Goal: Information Seeking & Learning: Learn about a topic

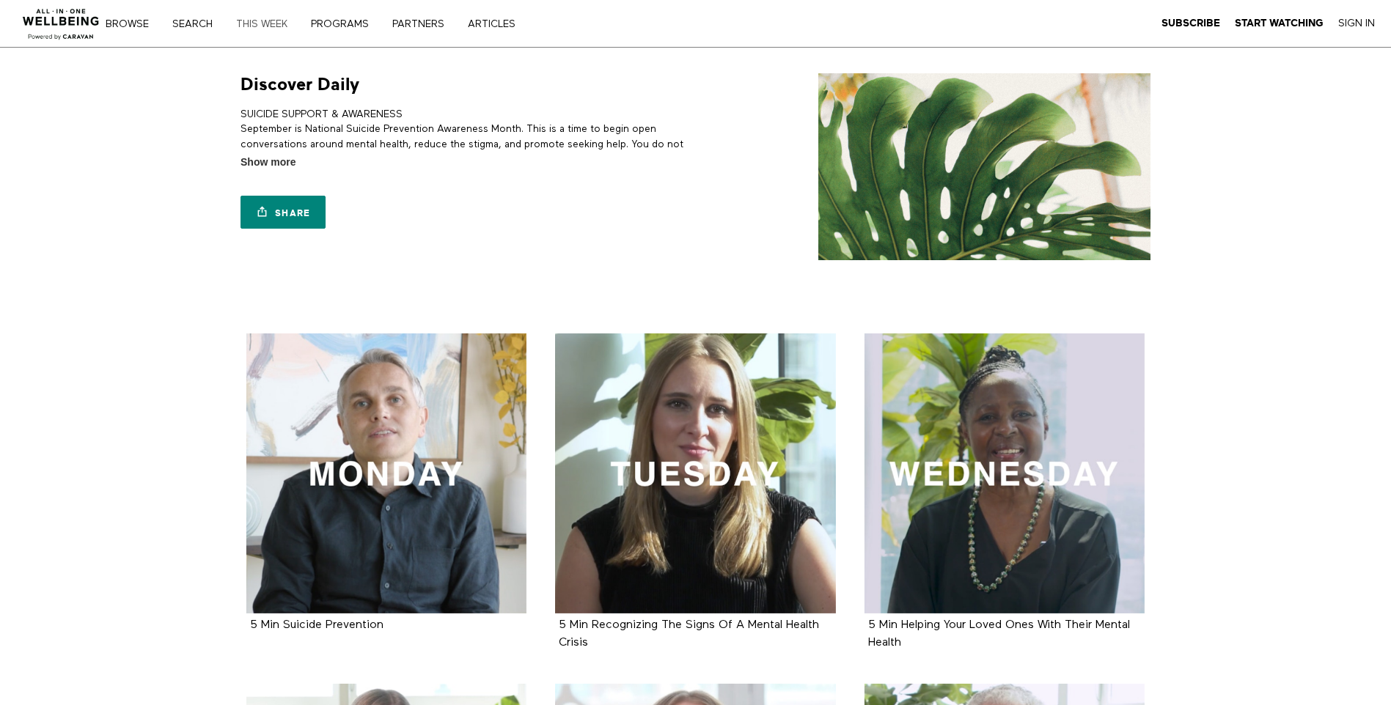
click at [254, 23] on link "THIS WEEK" at bounding box center [267, 24] width 72 height 10
click at [191, 23] on link "Search" at bounding box center [197, 24] width 61 height 10
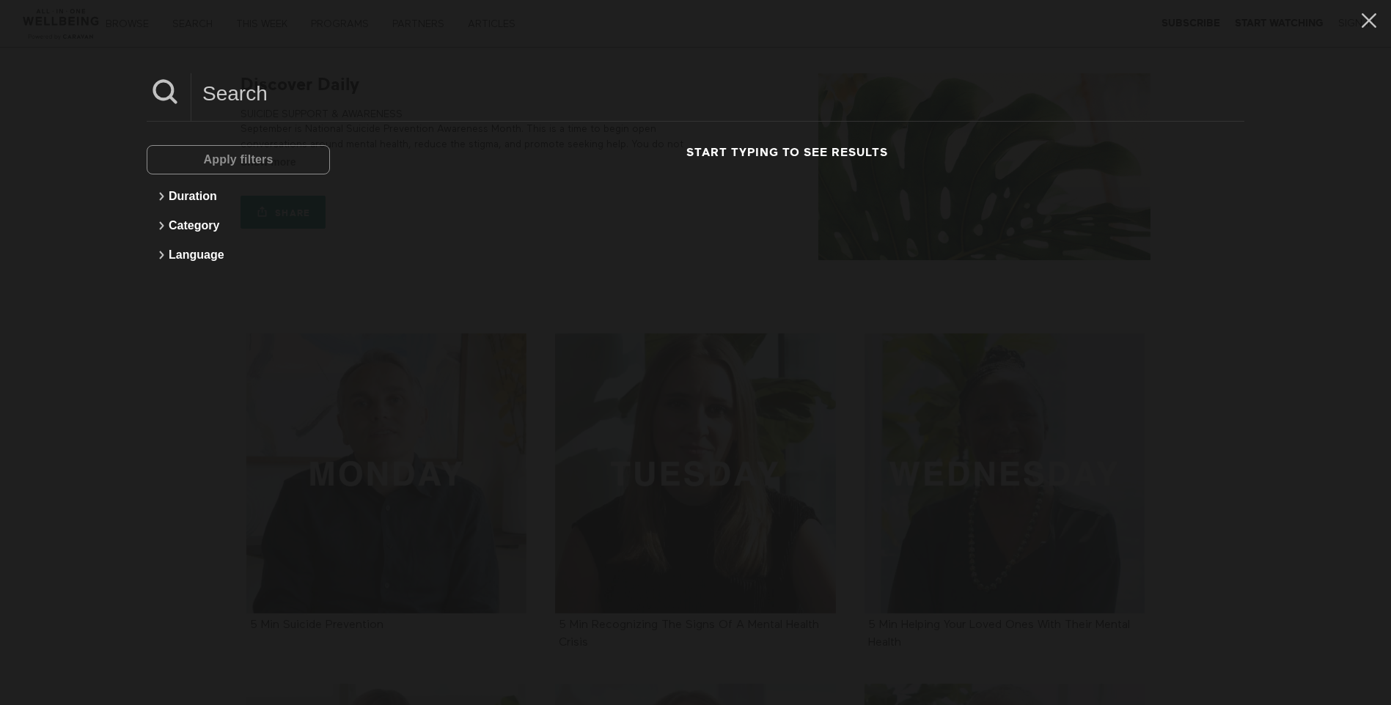
click at [172, 159] on div "Apply filters" at bounding box center [238, 159] width 183 height 29
click at [188, 158] on div "Apply filters" at bounding box center [238, 159] width 183 height 29
click at [234, 97] on input at bounding box center [717, 93] width 1053 height 40
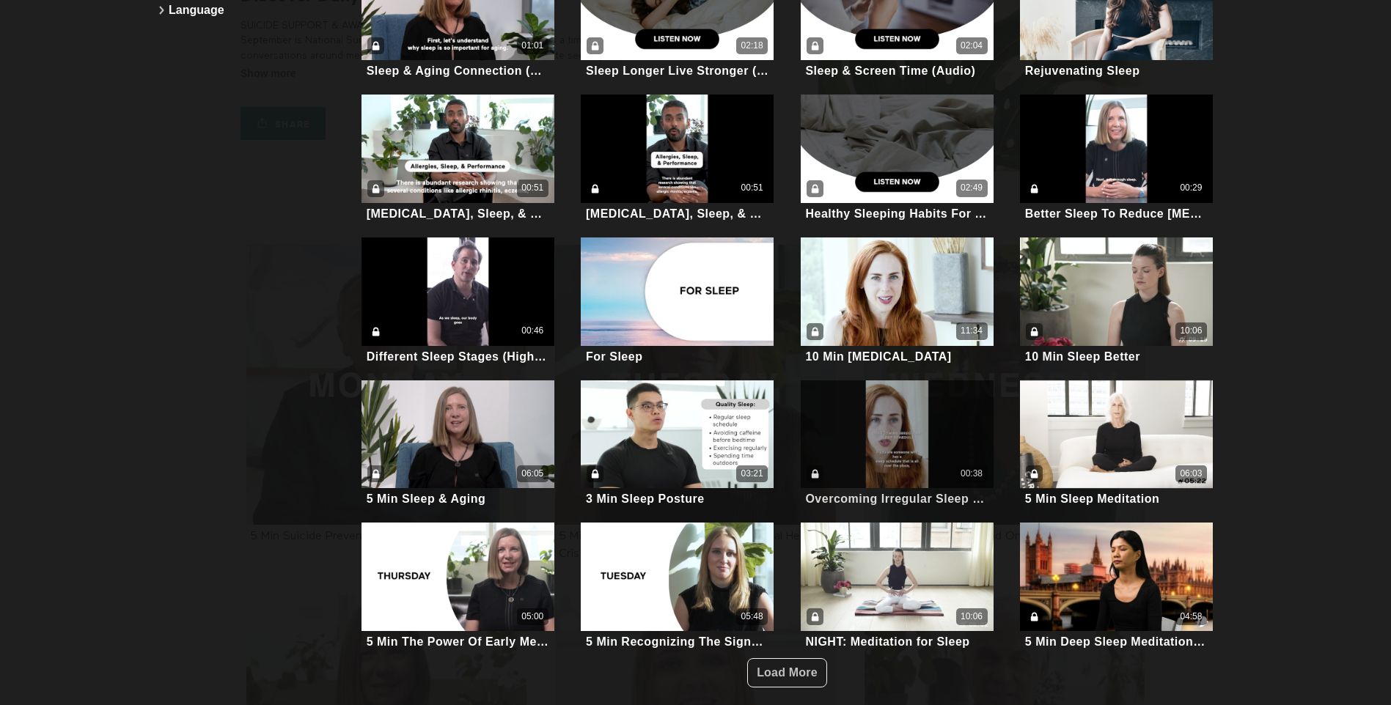
scroll to position [220, 0]
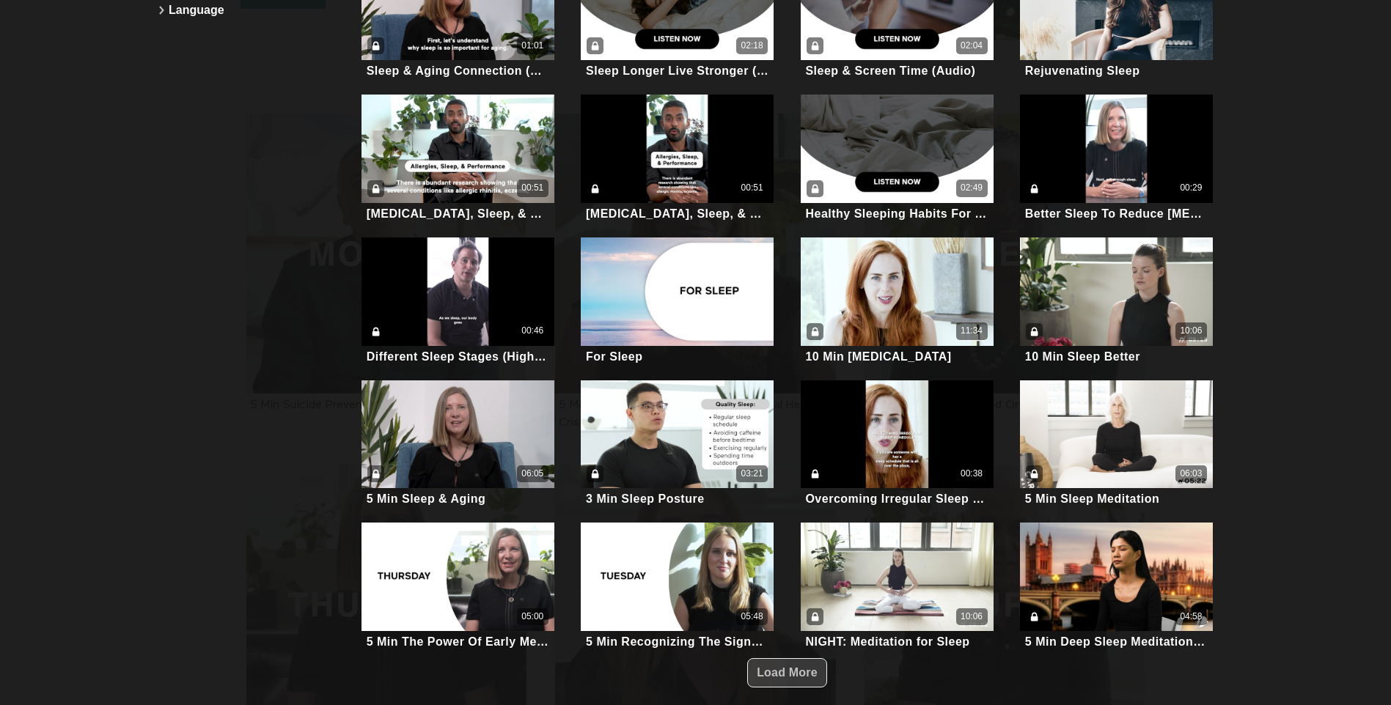
type input "sleep"
click at [785, 666] on span "Load More" at bounding box center [786, 672] width 61 height 12
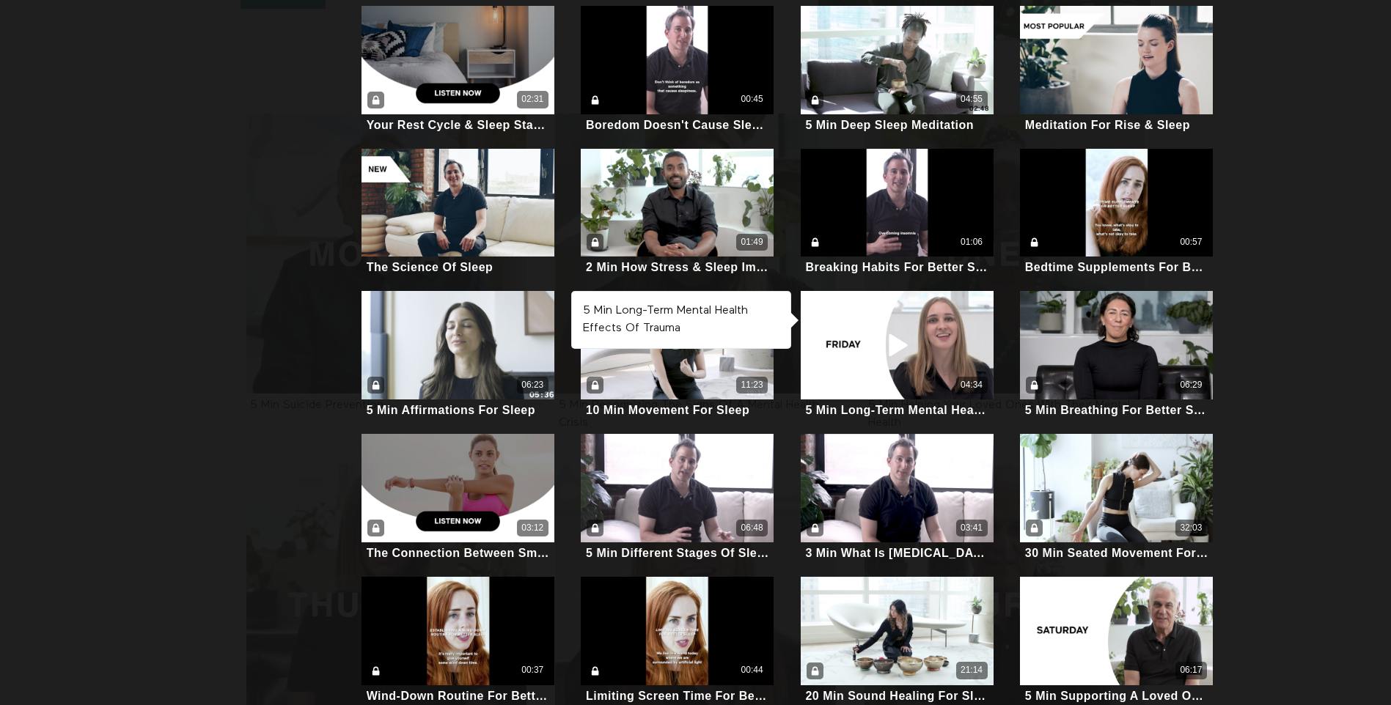
scroll to position [953, 0]
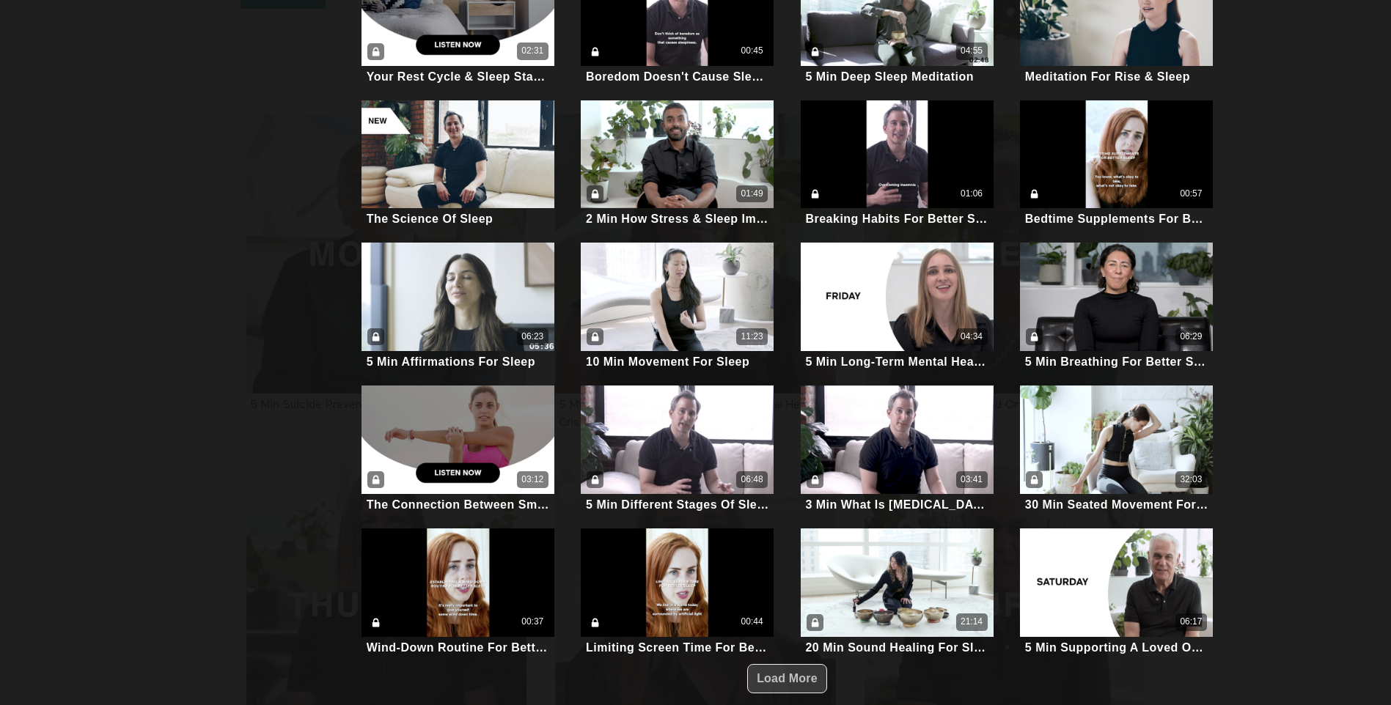
click at [788, 672] on span "Load More" at bounding box center [786, 678] width 61 height 12
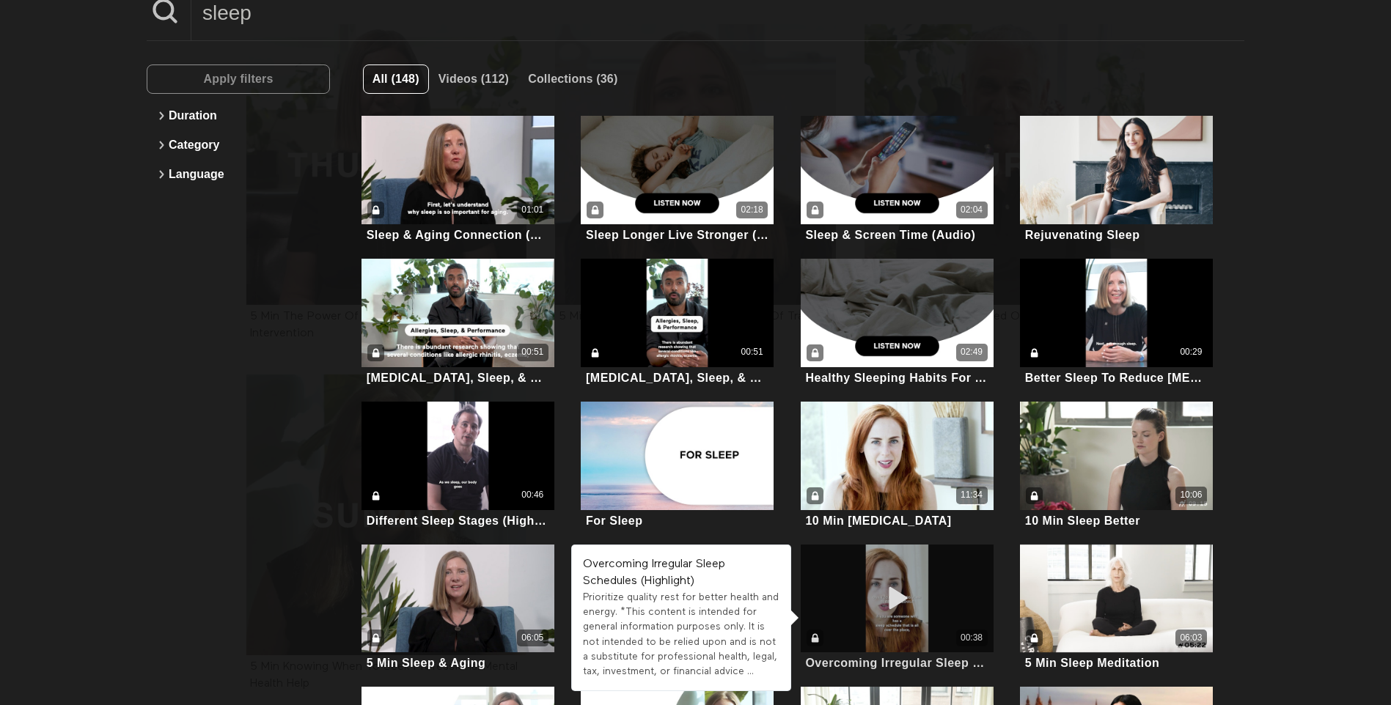
scroll to position [0, 0]
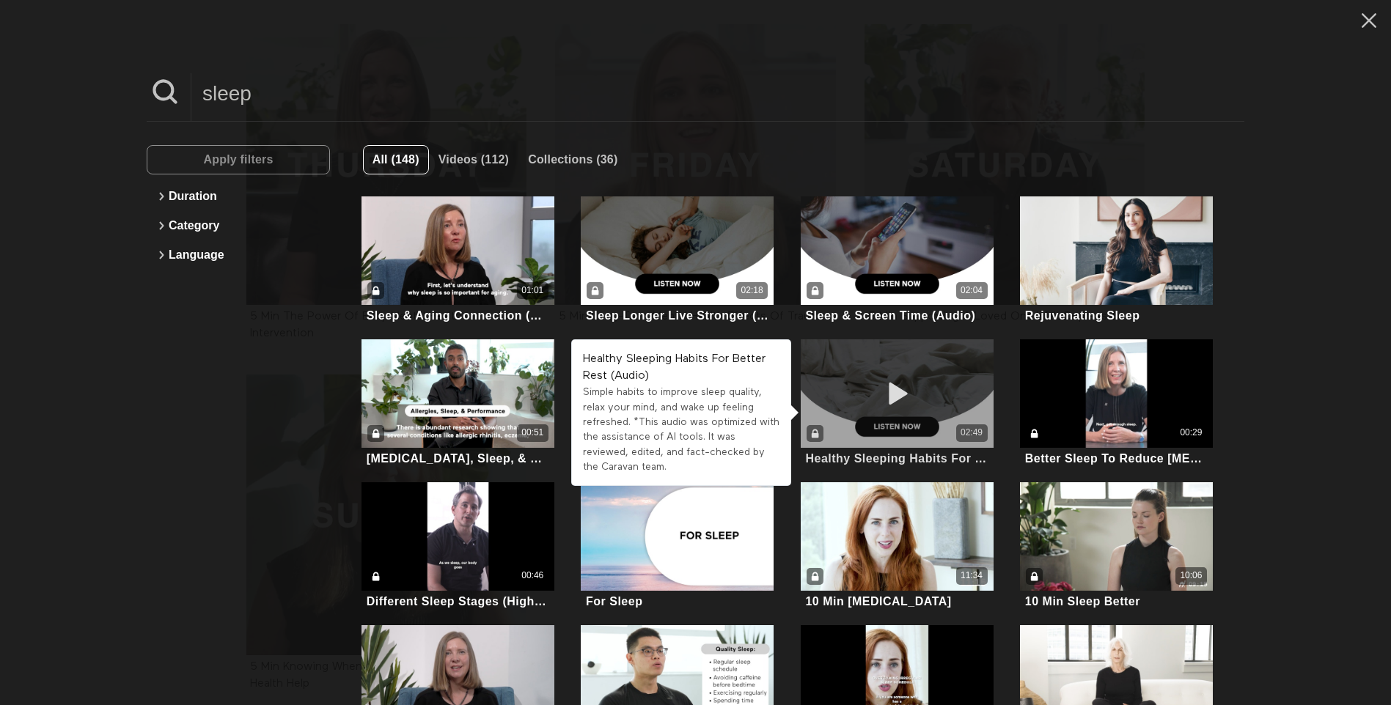
click at [885, 367] on div "02:49" at bounding box center [896, 393] width 193 height 108
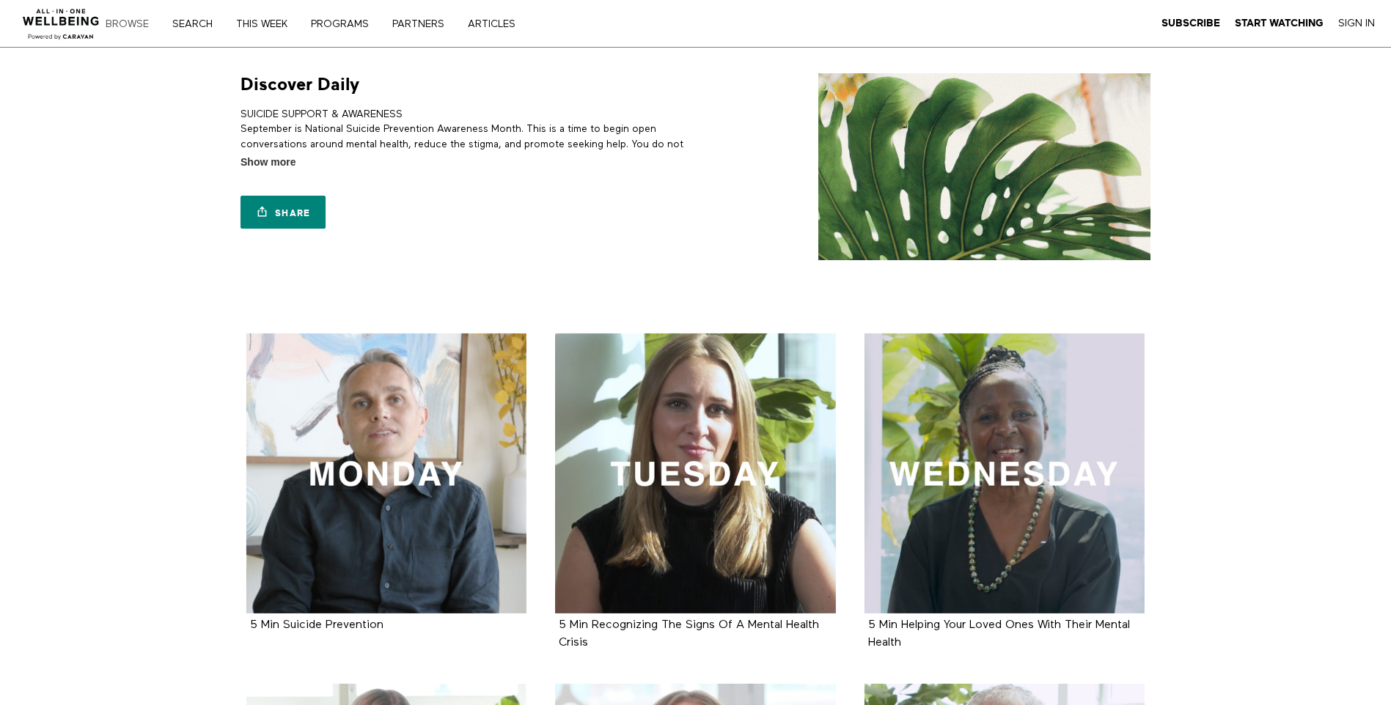
click at [120, 21] on link "Browse" at bounding box center [132, 24] width 64 height 10
click at [181, 18] on div "Browse Search THIS WEEK PROGRAMS PARTNERS ARTICLES Subscribe Start Watching Sig…" at bounding box center [331, 24] width 430 height 12
click at [196, 22] on link "Search" at bounding box center [197, 24] width 61 height 10
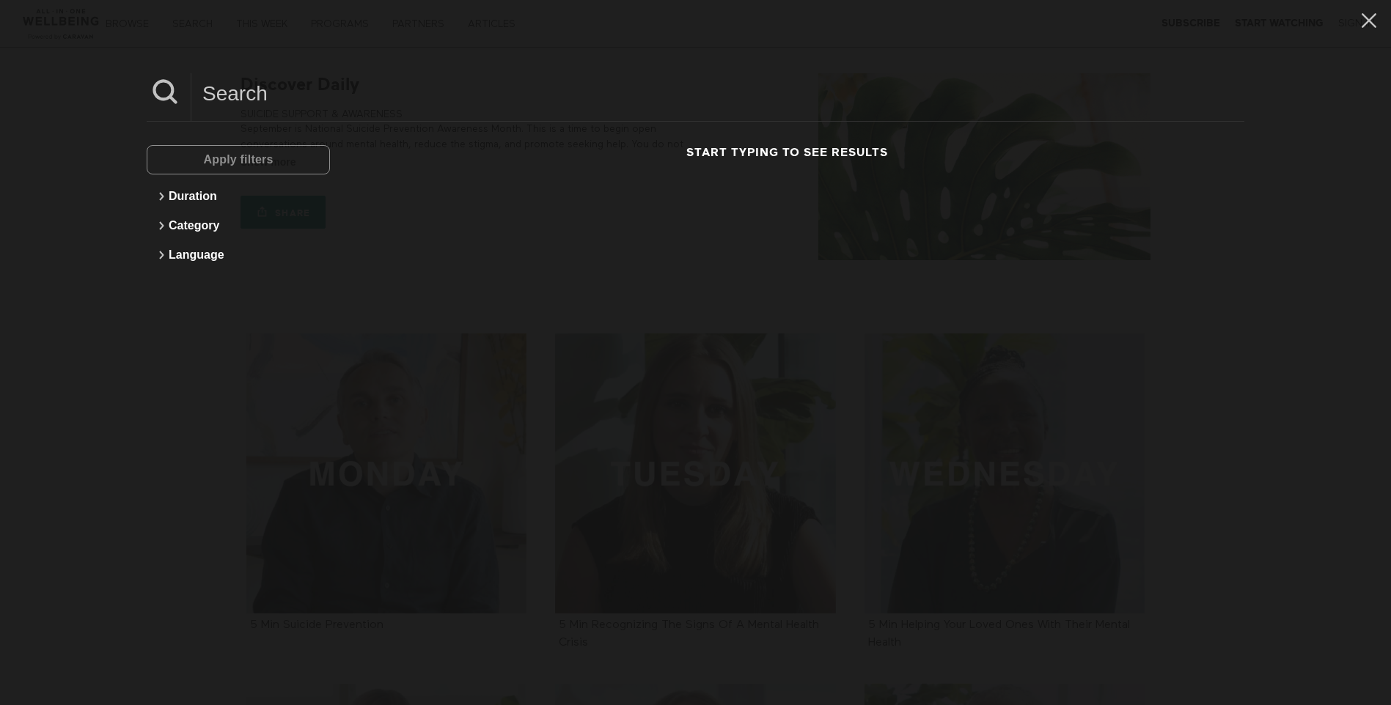
click at [182, 159] on div "Apply filters" at bounding box center [238, 159] width 183 height 29
click at [216, 93] on input at bounding box center [717, 93] width 1053 height 40
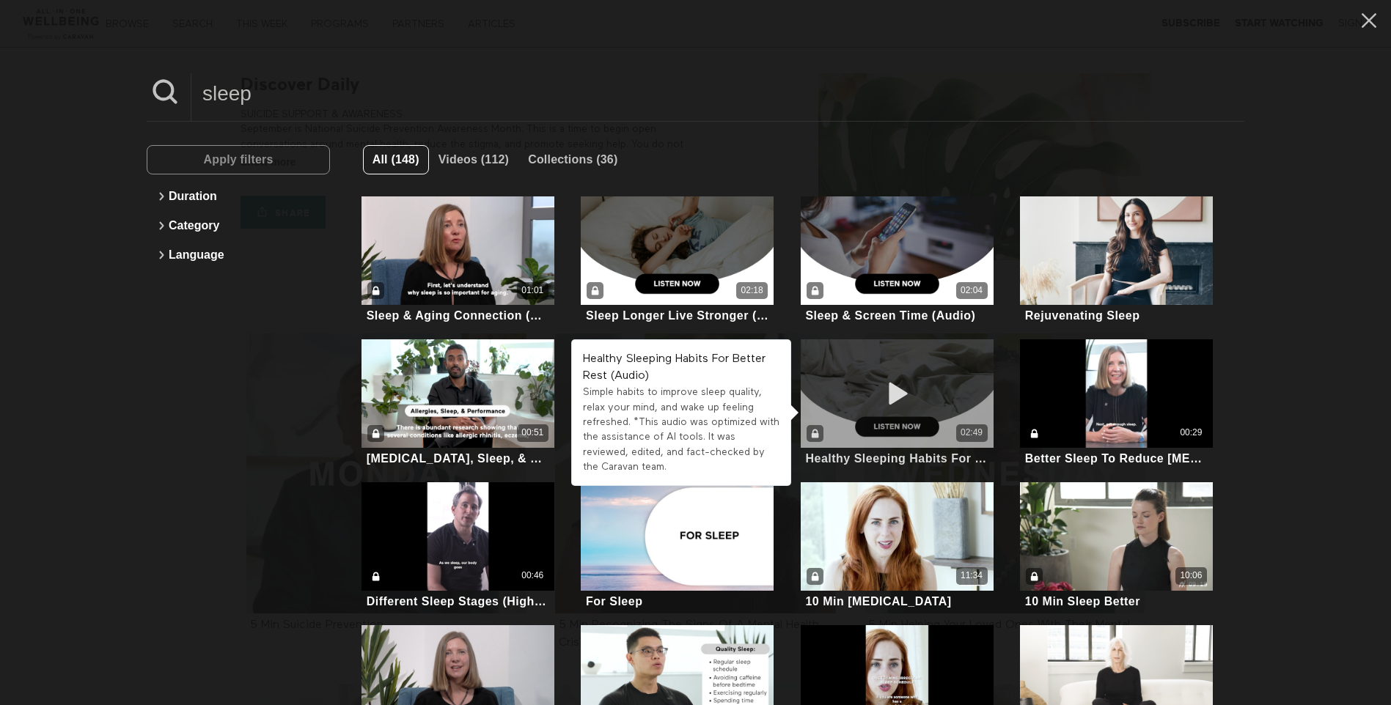
type input "sleep"
click at [926, 374] on div "02:49" at bounding box center [896, 393] width 193 height 108
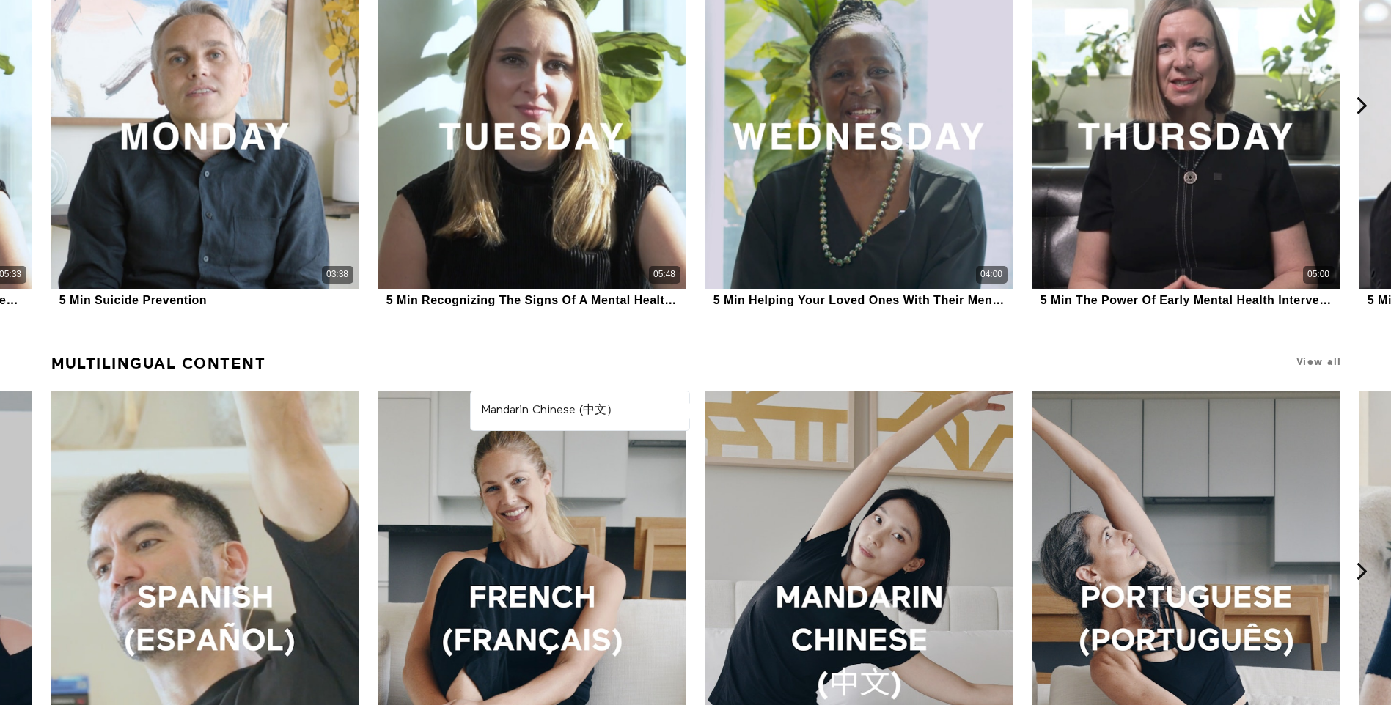
scroll to position [1053, 0]
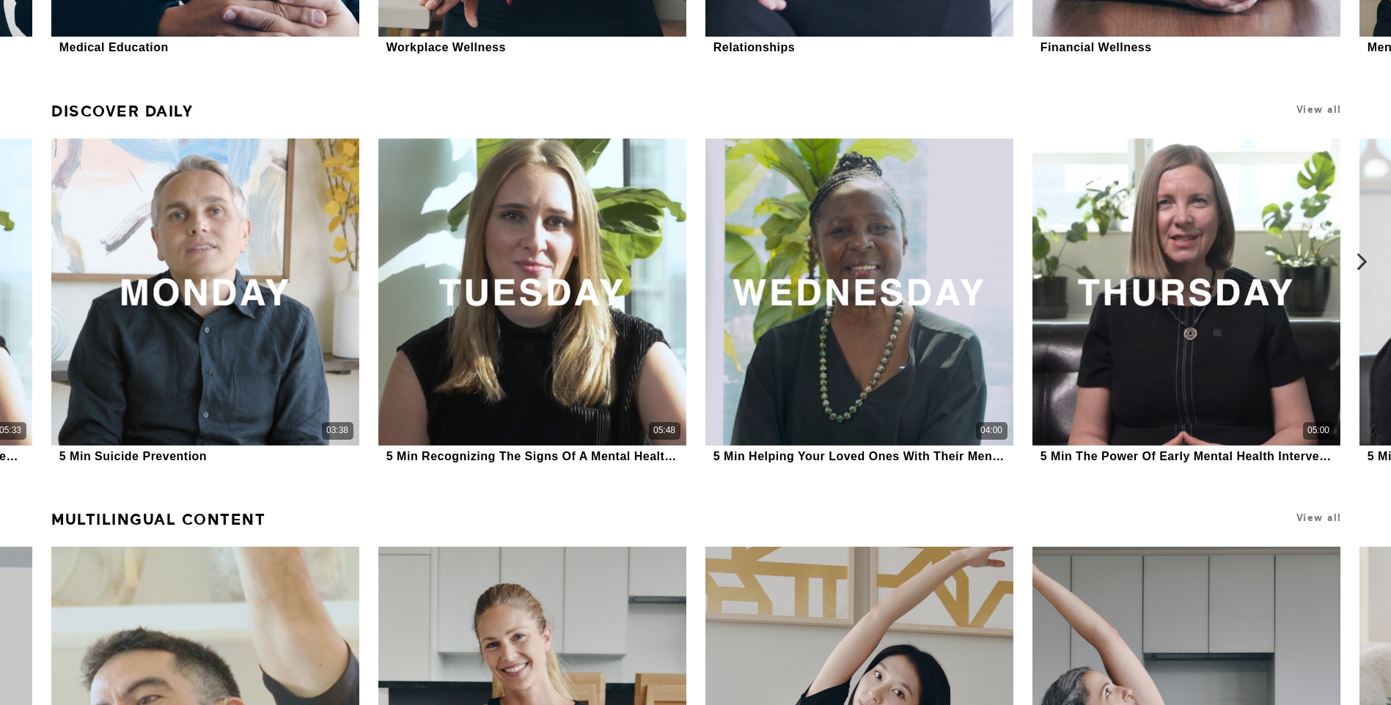
click at [1366, 258] on icon at bounding box center [1361, 261] width 18 height 18
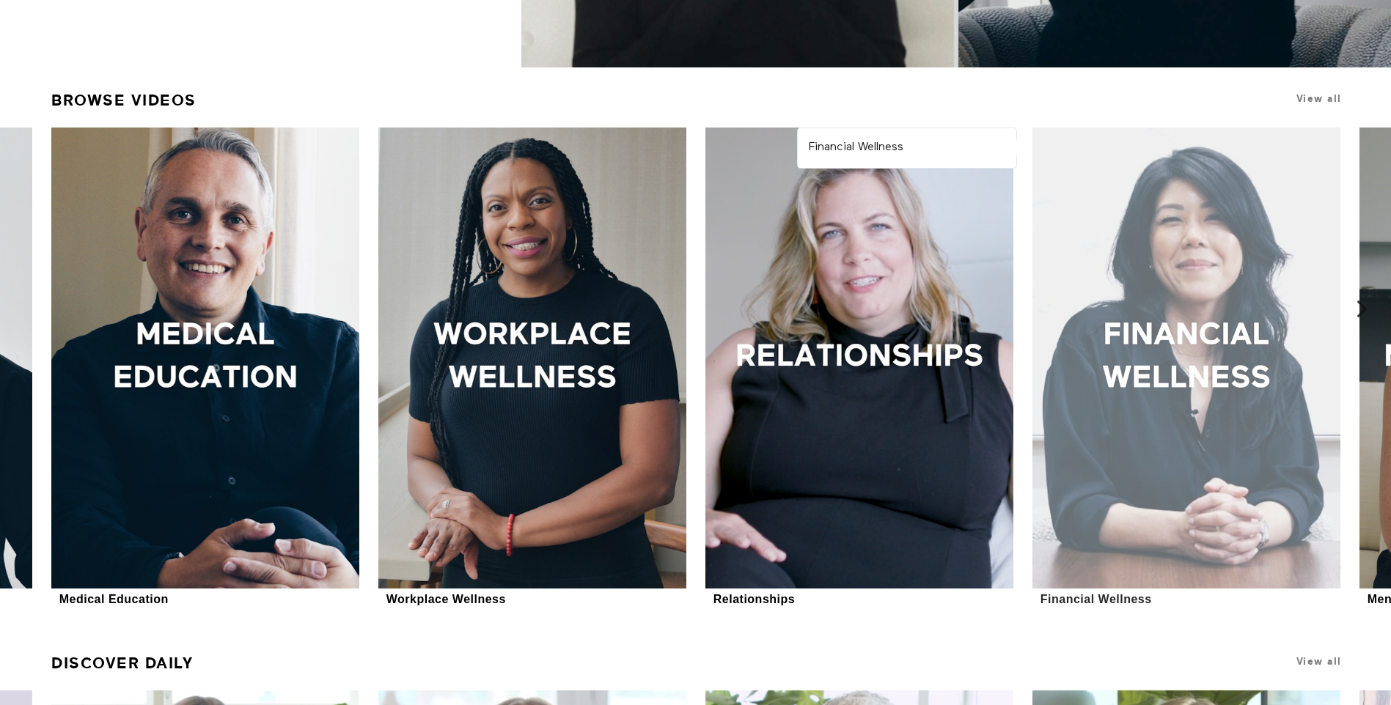
scroll to position [540, 0]
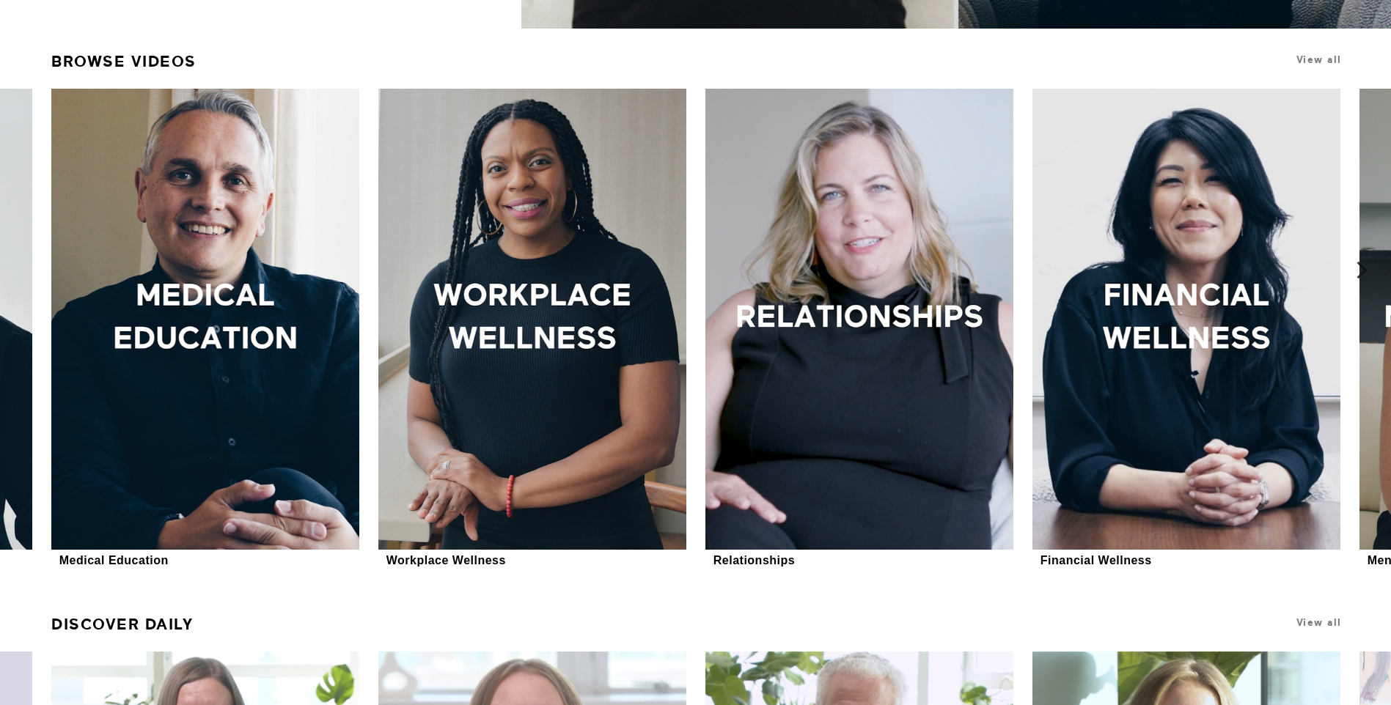
click at [1362, 273] on icon at bounding box center [1361, 270] width 18 height 18
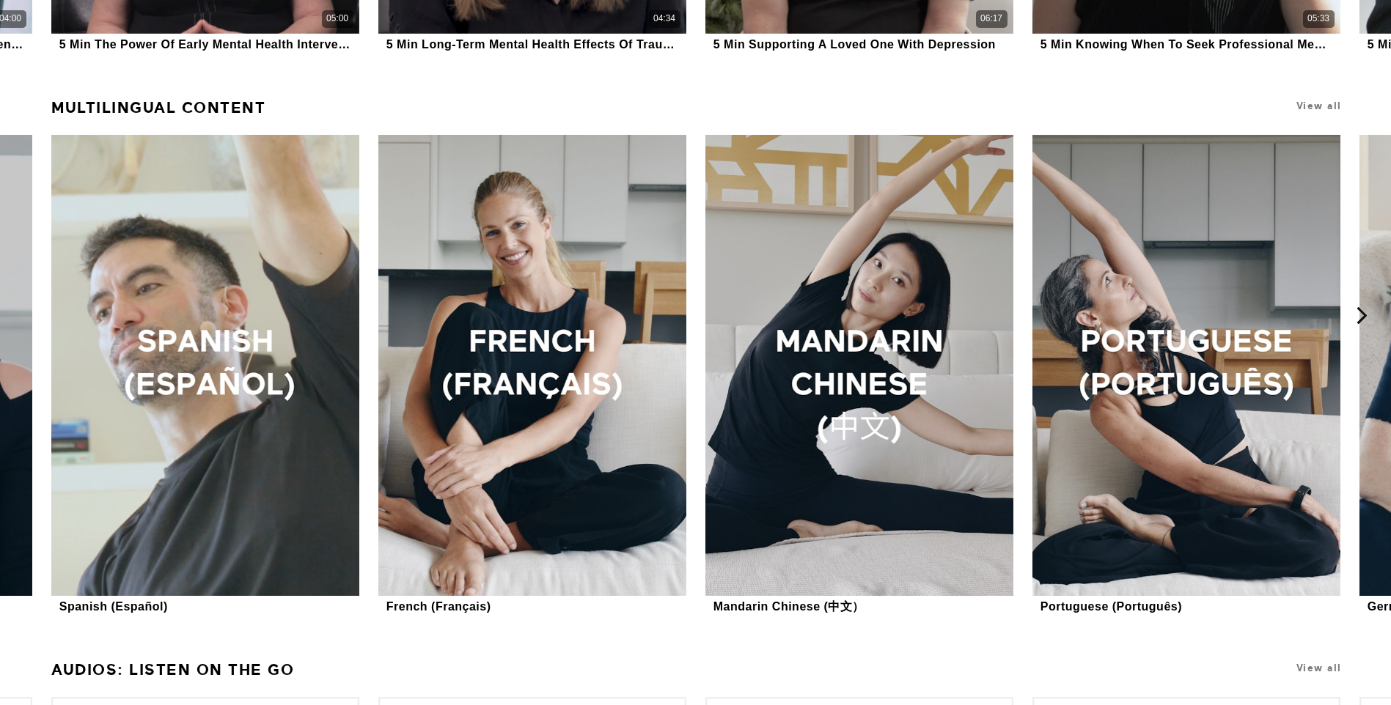
scroll to position [1420, 0]
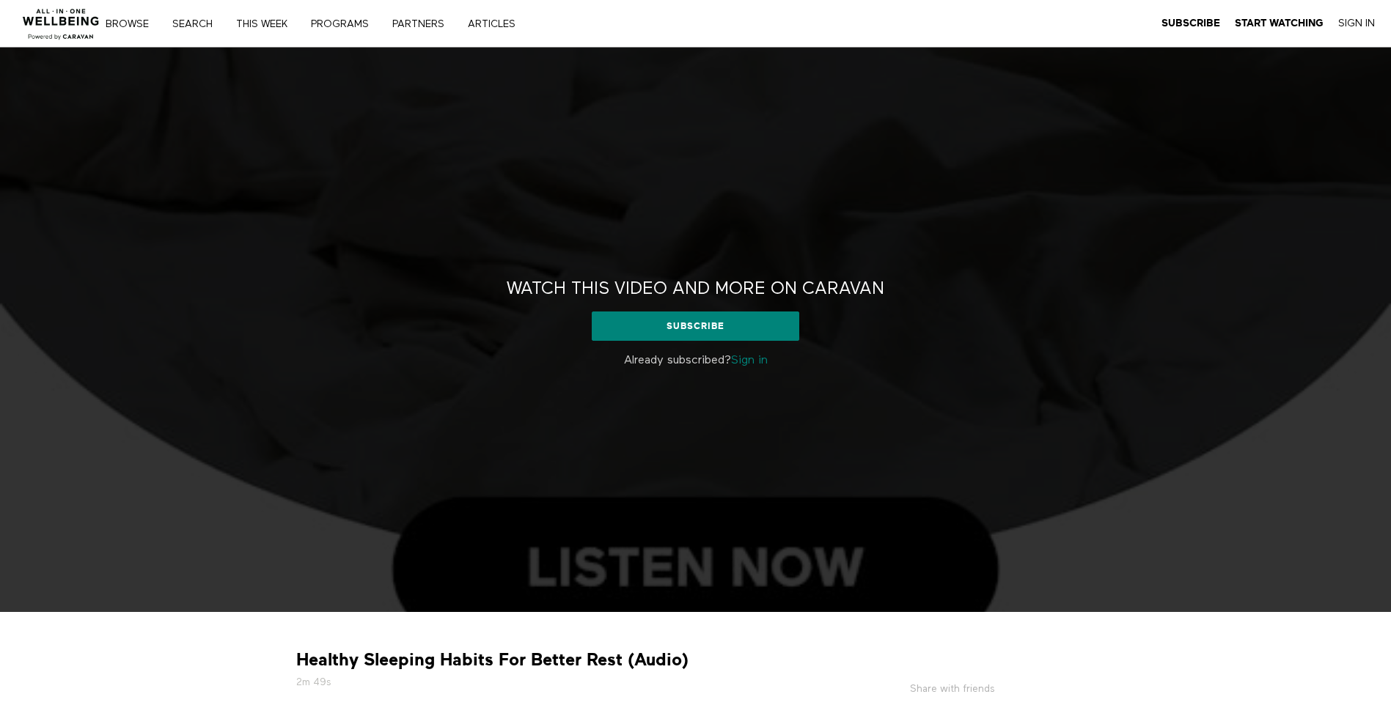
drag, startPoint x: 752, startPoint y: 358, endPoint x: 738, endPoint y: 383, distance: 27.9
click at [752, 359] on link "Sign in" at bounding box center [749, 361] width 37 height 12
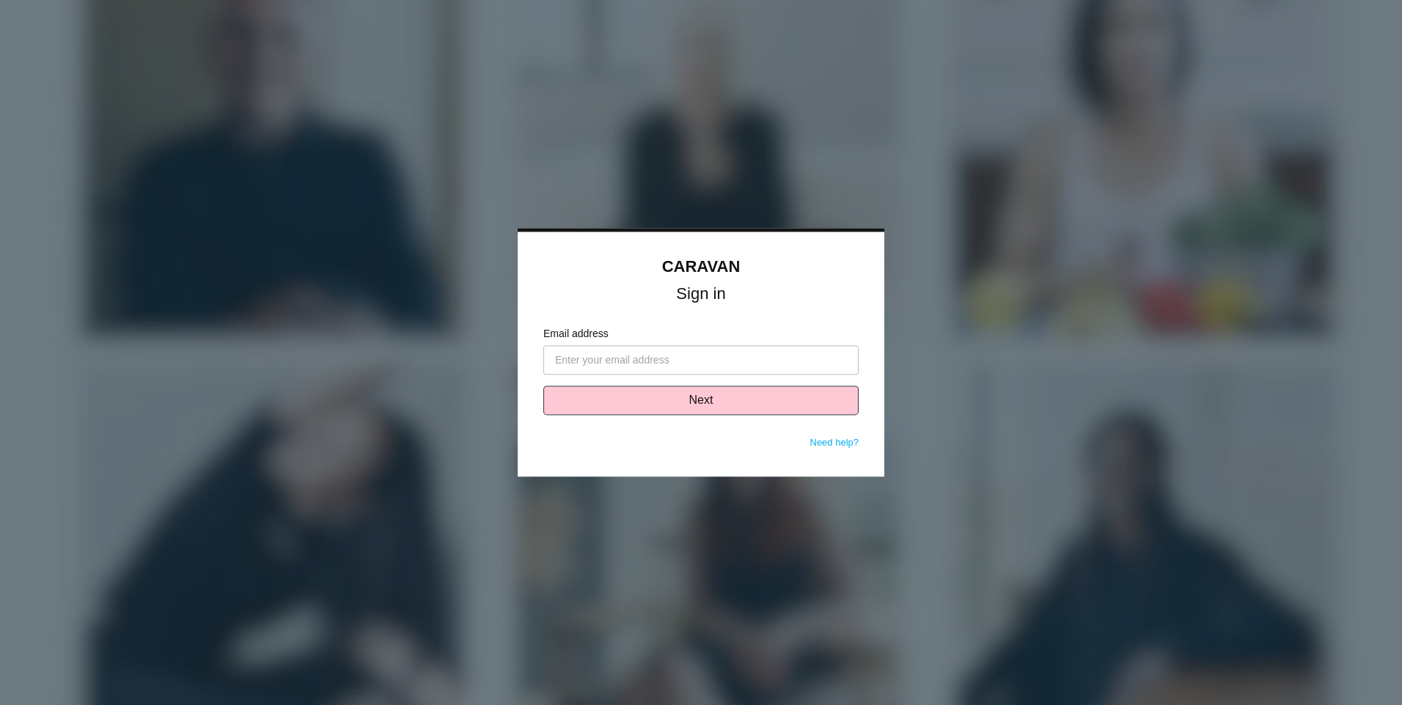
click at [600, 357] on input "Email address" at bounding box center [700, 360] width 315 height 29
type input "[PERSON_NAME][EMAIL_ADDRESS][PERSON_NAME][DOMAIN_NAME]"
click at [704, 402] on button "Next" at bounding box center [700, 400] width 315 height 29
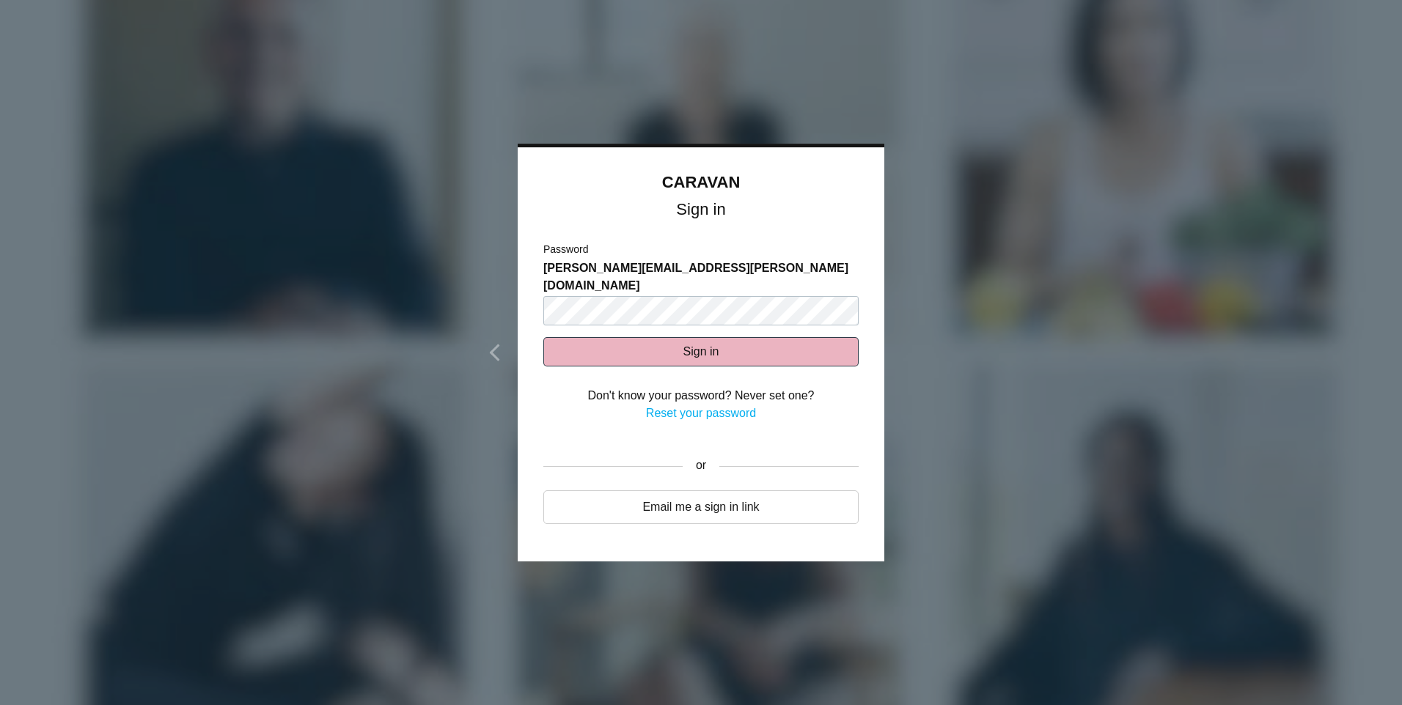
click at [703, 337] on button "Sign in" at bounding box center [700, 351] width 315 height 29
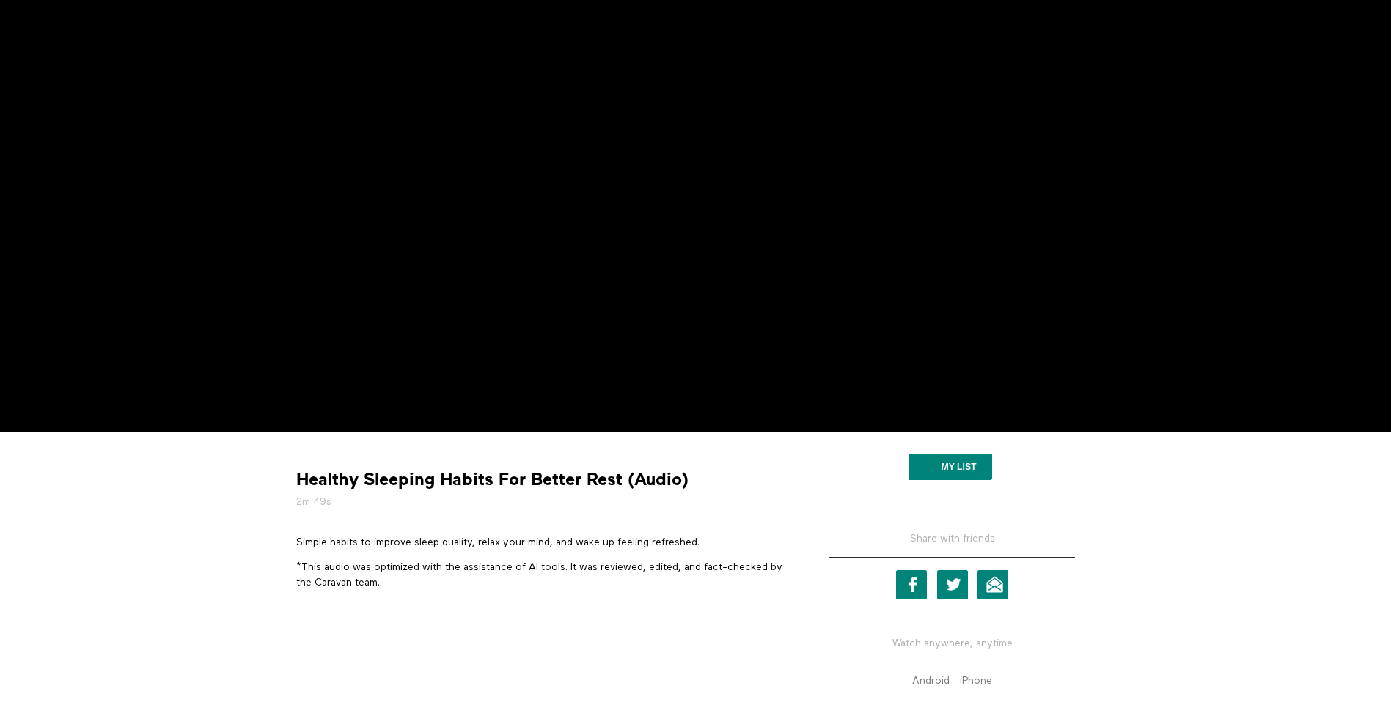
scroll to position [220, 0]
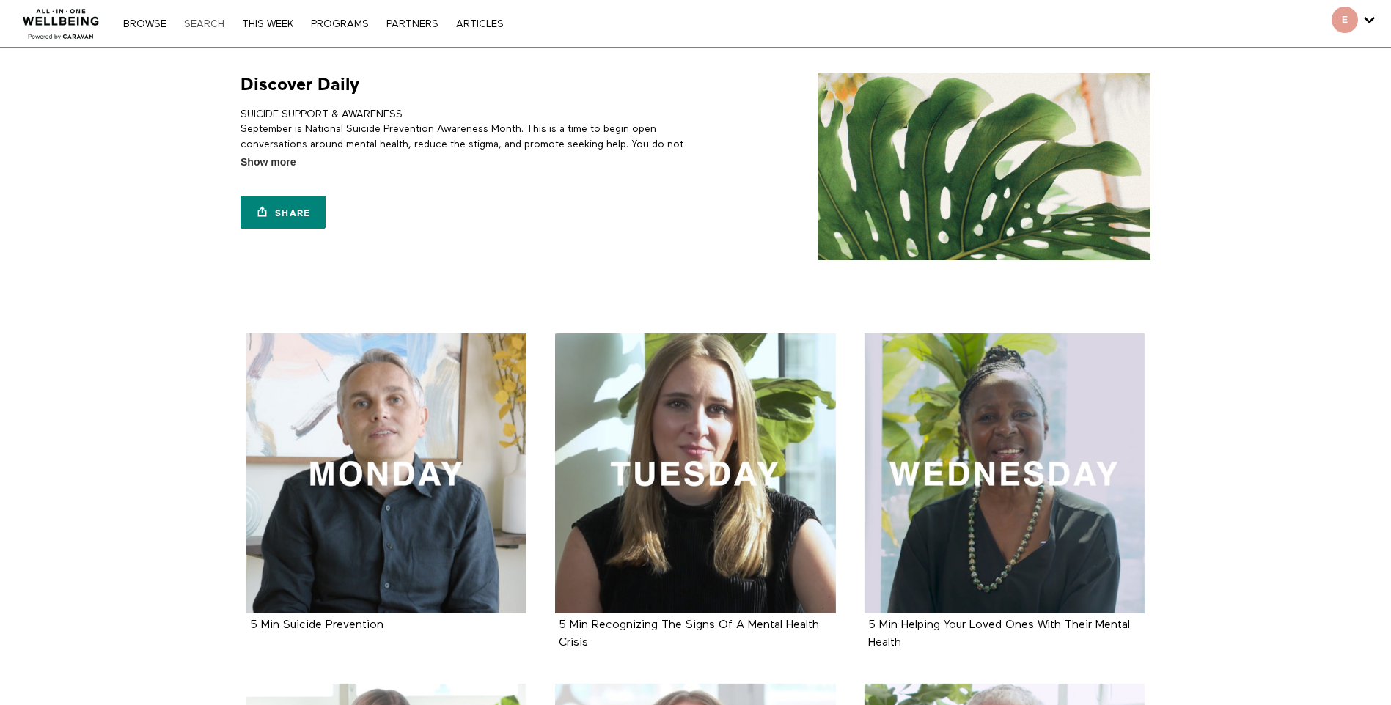
click at [202, 21] on link "Search" at bounding box center [204, 24] width 55 height 10
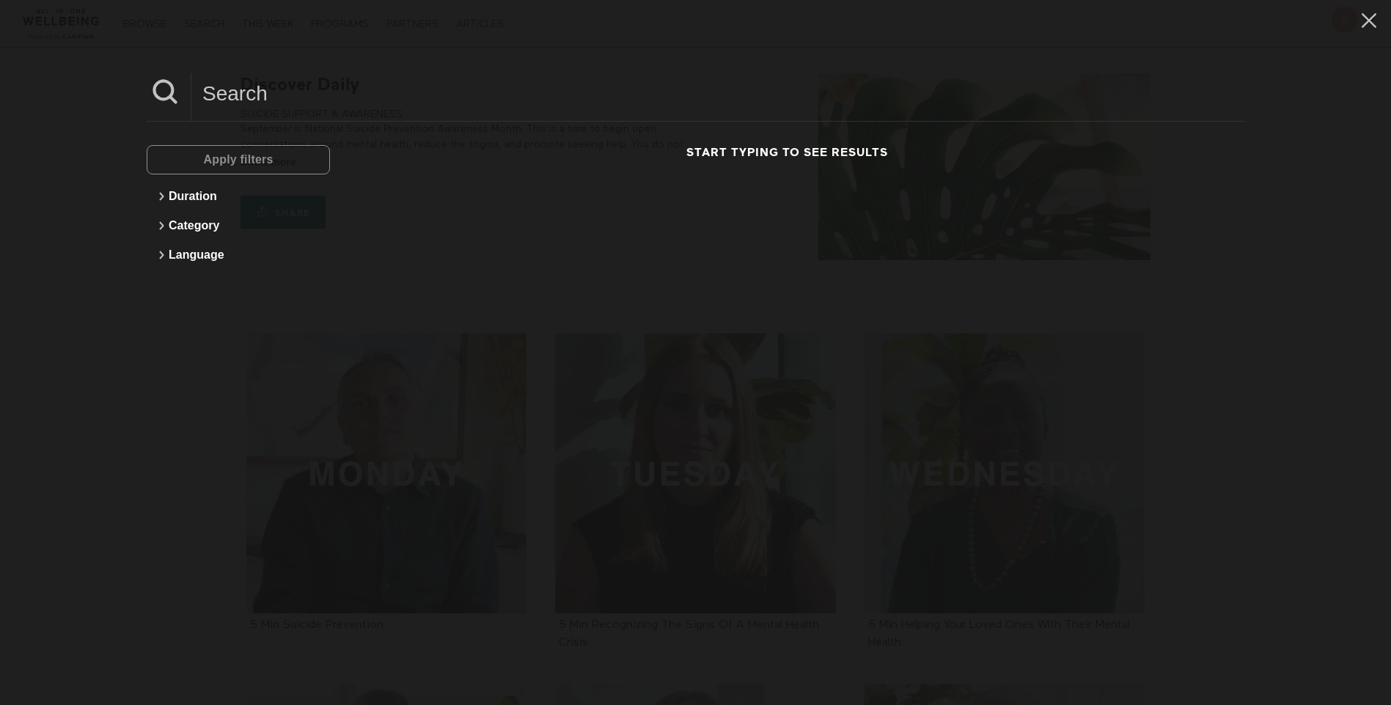
click at [219, 97] on input at bounding box center [717, 93] width 1053 height 40
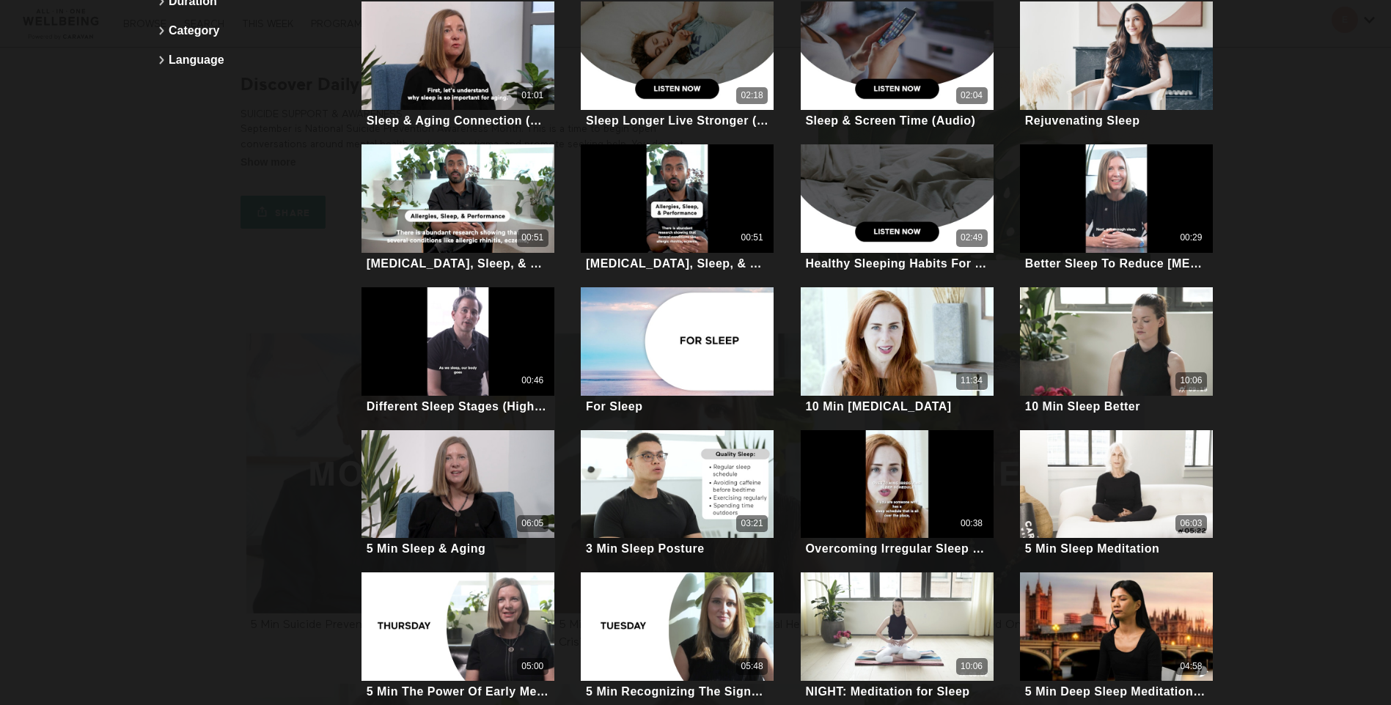
scroll to position [220, 0]
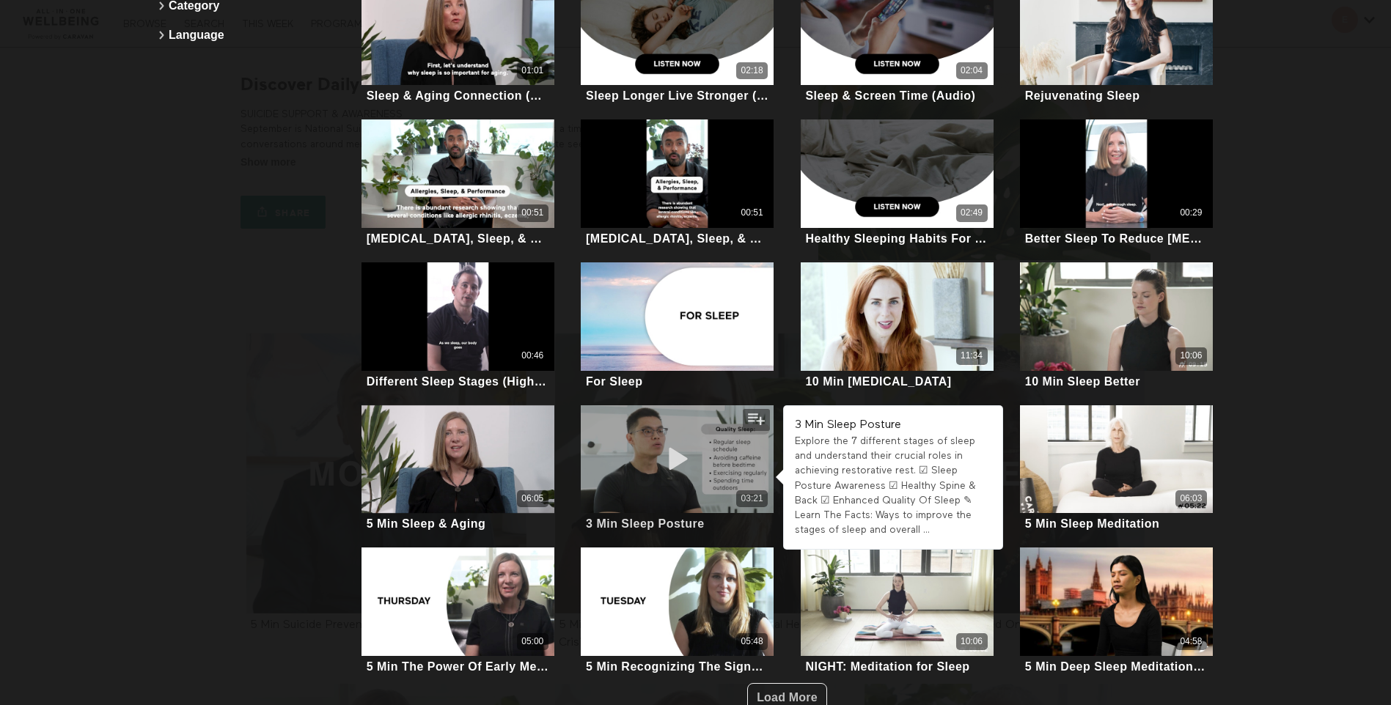
type input "sleep"
click at [660, 451] on icon at bounding box center [677, 459] width 44 height 26
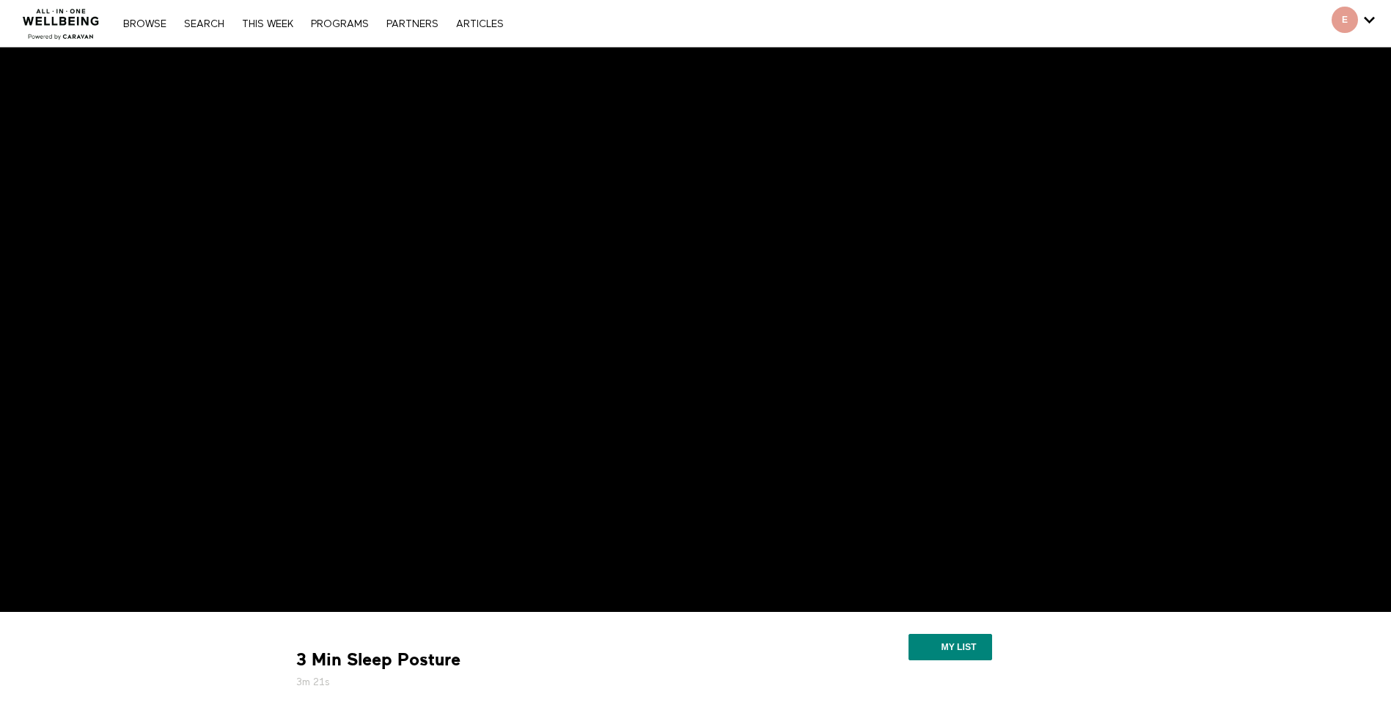
scroll to position [73, 0]
